Goal: Task Accomplishment & Management: Manage account settings

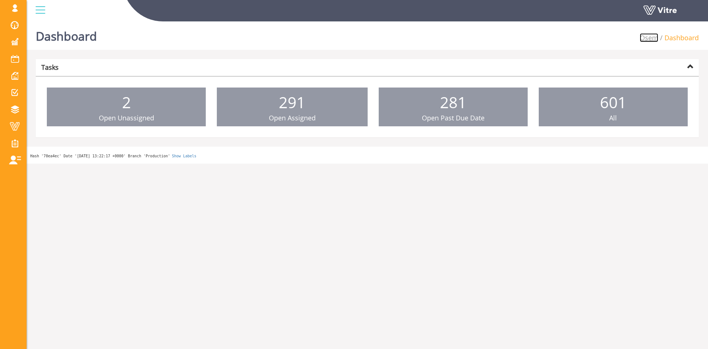
click at [646, 39] on link "Osem" at bounding box center [649, 37] width 18 height 9
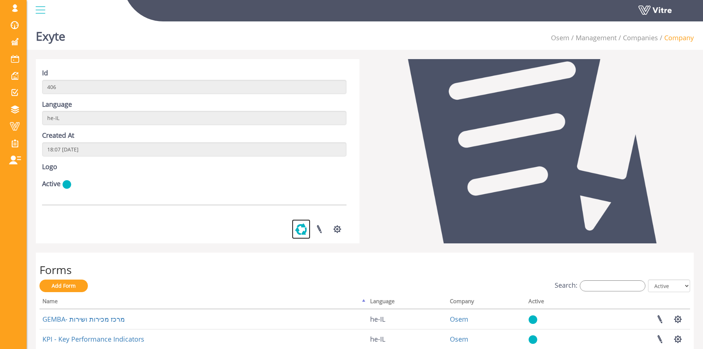
click at [300, 239] on link at bounding box center [301, 229] width 18 height 20
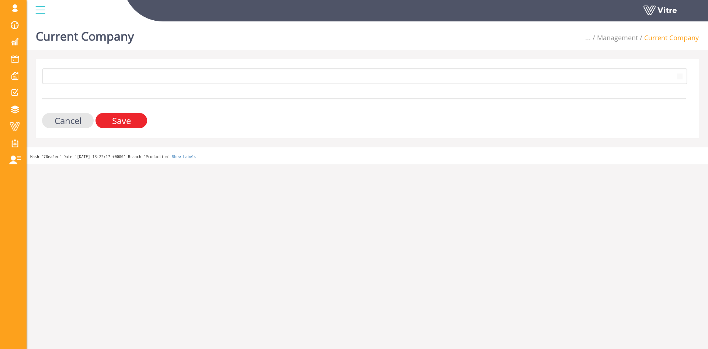
click at [132, 117] on input "Save" at bounding box center [122, 120] width 52 height 15
